Goal: Task Accomplishment & Management: Use online tool/utility

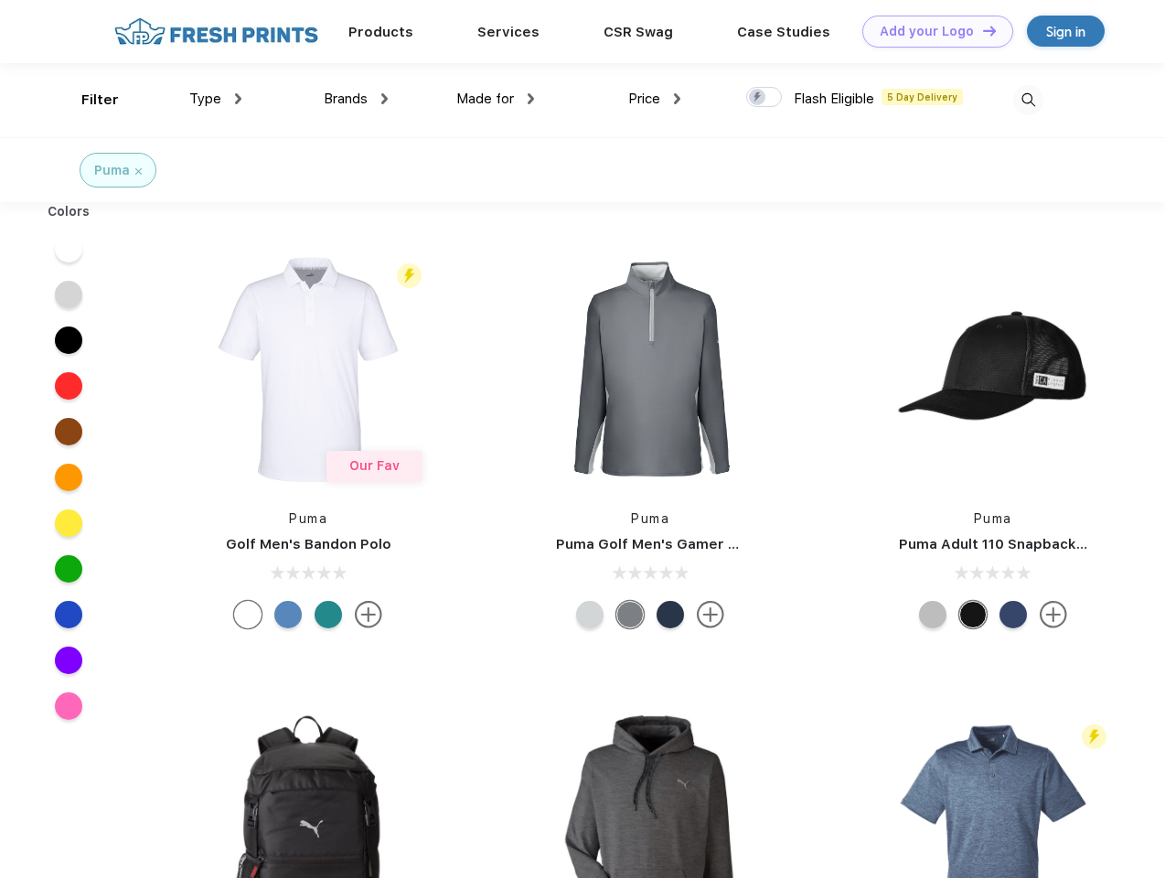
click at [931, 31] on link "Add your Logo Design Tool" at bounding box center [937, 32] width 151 height 32
click at [0, 0] on div "Design Tool" at bounding box center [0, 0] width 0 height 0
click at [981, 30] on link "Add your Logo Design Tool" at bounding box center [937, 32] width 151 height 32
click at [88, 100] on div "Filter" at bounding box center [99, 100] width 37 height 21
click at [216, 99] on span "Type" at bounding box center [205, 99] width 32 height 16
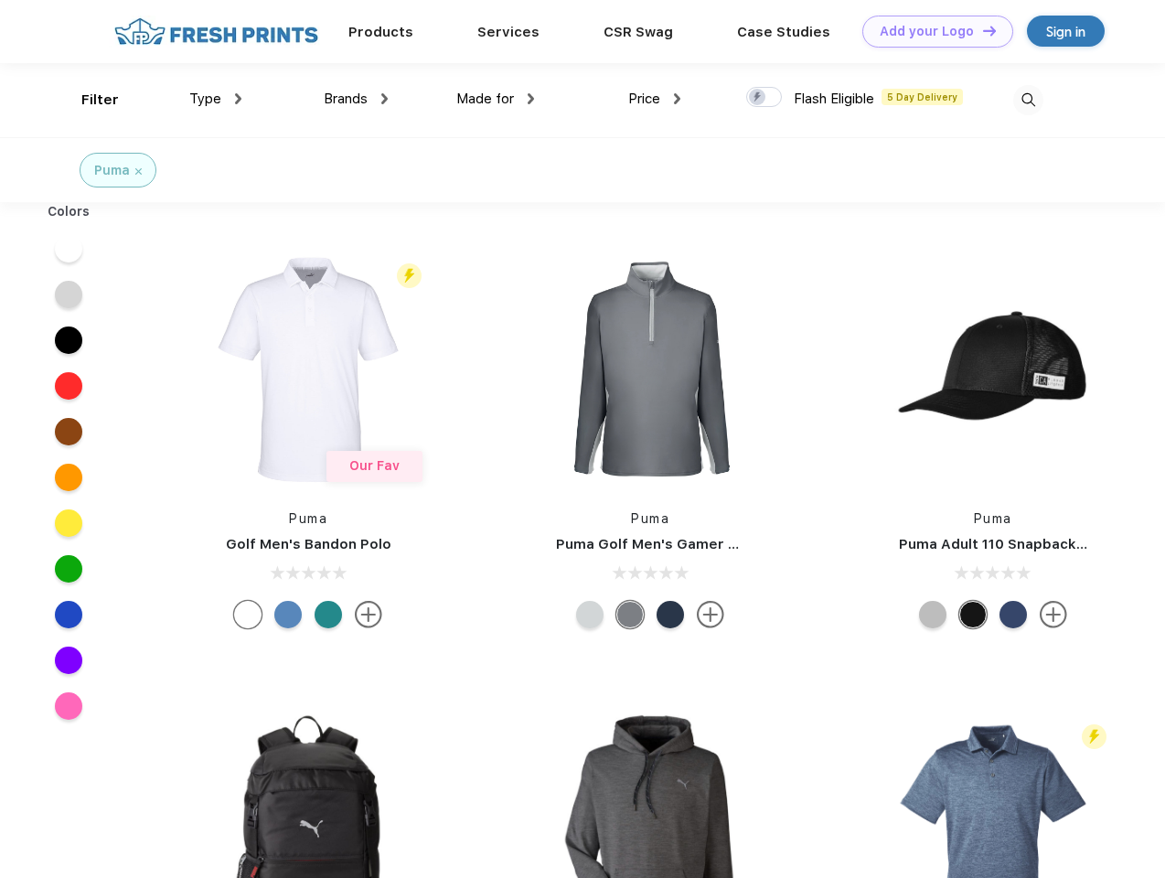
click at [356, 99] on span "Brands" at bounding box center [346, 99] width 44 height 16
click at [495, 99] on span "Made for" at bounding box center [485, 99] width 58 height 16
click at [655, 99] on span "Price" at bounding box center [644, 99] width 32 height 16
click at [764, 98] on div at bounding box center [764, 97] width 36 height 20
click at [758, 98] on input "checkbox" at bounding box center [752, 92] width 12 height 12
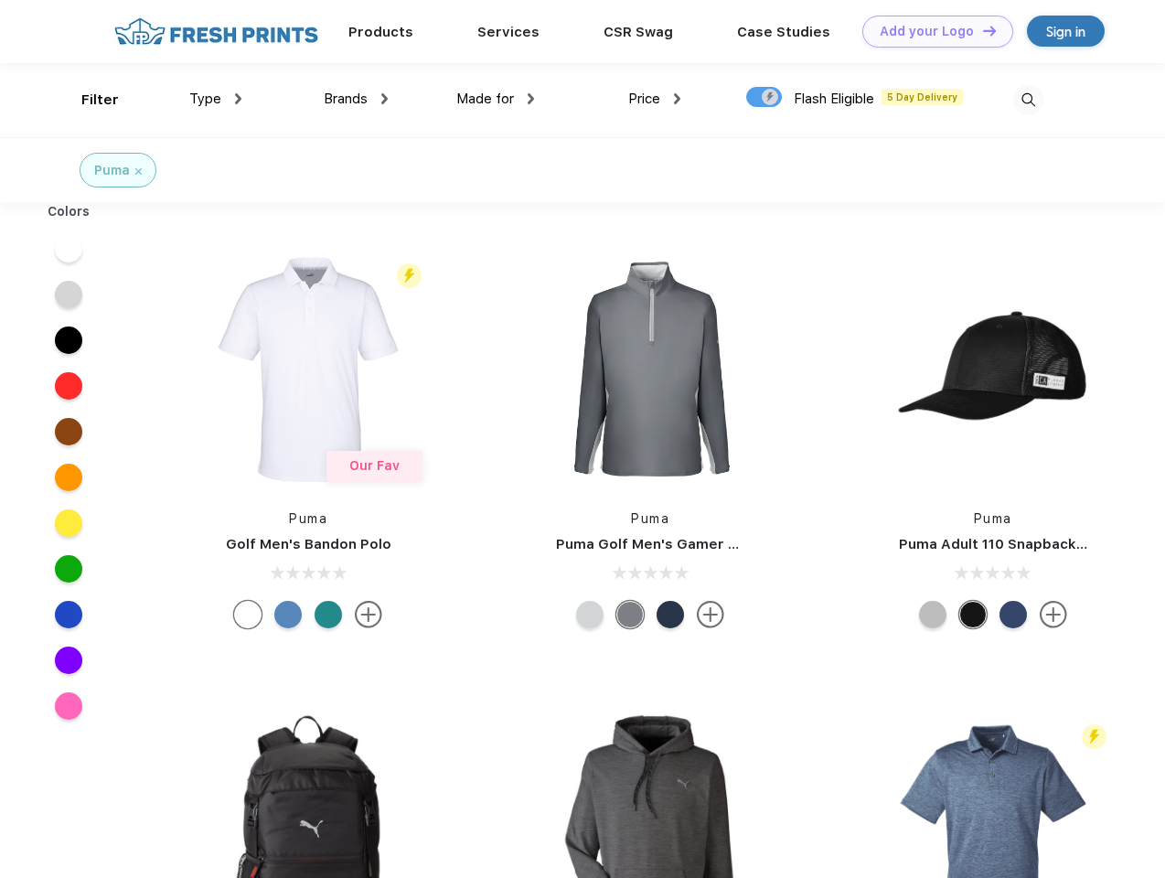
click at [1027, 100] on img at bounding box center [1028, 100] width 30 height 30
